Goal: Consume media (video, audio): Consume media (video, audio)

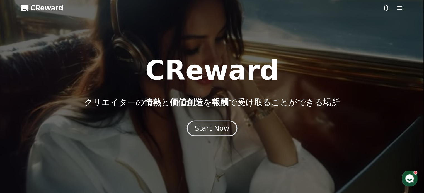
click at [218, 125] on div "Start Now" at bounding box center [212, 127] width 35 height 9
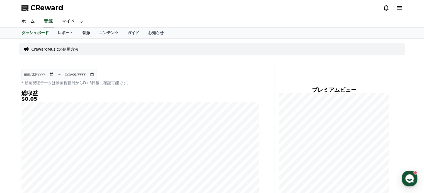
click at [78, 31] on link "音源" at bounding box center [86, 33] width 17 height 11
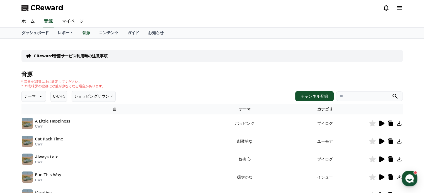
click at [40, 94] on icon at bounding box center [40, 96] width 7 height 7
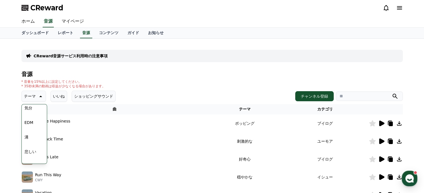
scroll to position [230, 0]
click at [33, 112] on button "可愛い" at bounding box center [30, 113] width 16 height 12
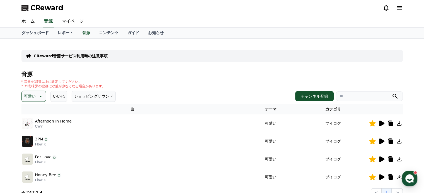
click at [215, 80] on div "* 音量を15%以上に設定してください。 * 35秒未満の動画は収益が少なくなる場合があります。" at bounding box center [212, 83] width 382 height 9
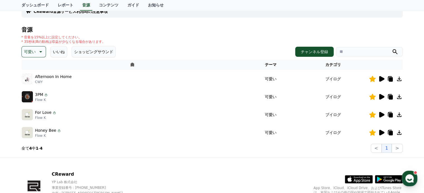
scroll to position [45, 0]
click at [392, 113] on icon at bounding box center [391, 114] width 4 height 4
